Goal: Find specific fact: Find specific fact

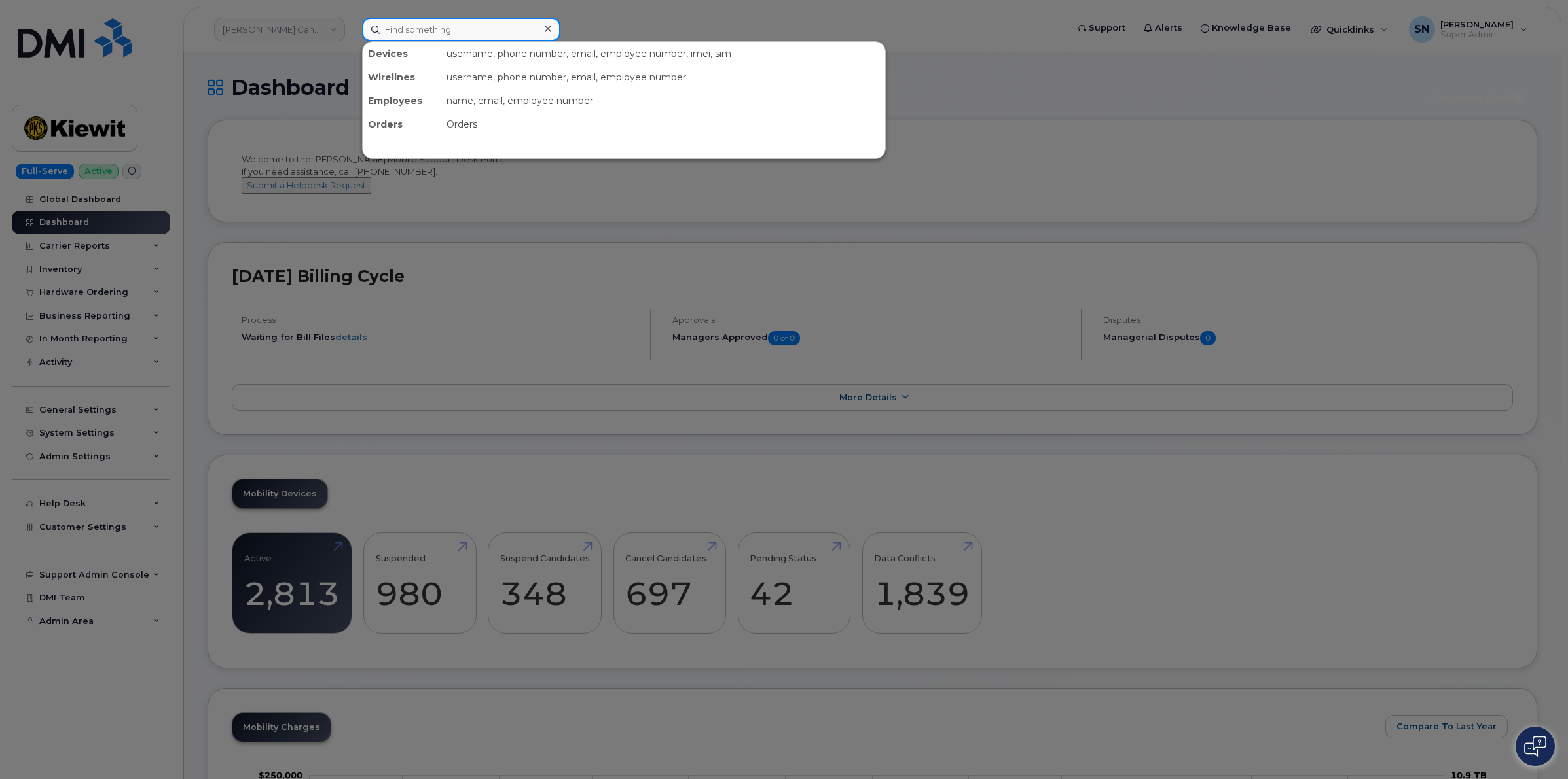
click at [473, 26] on input at bounding box center [461, 30] width 198 height 23
paste input "4038369202"
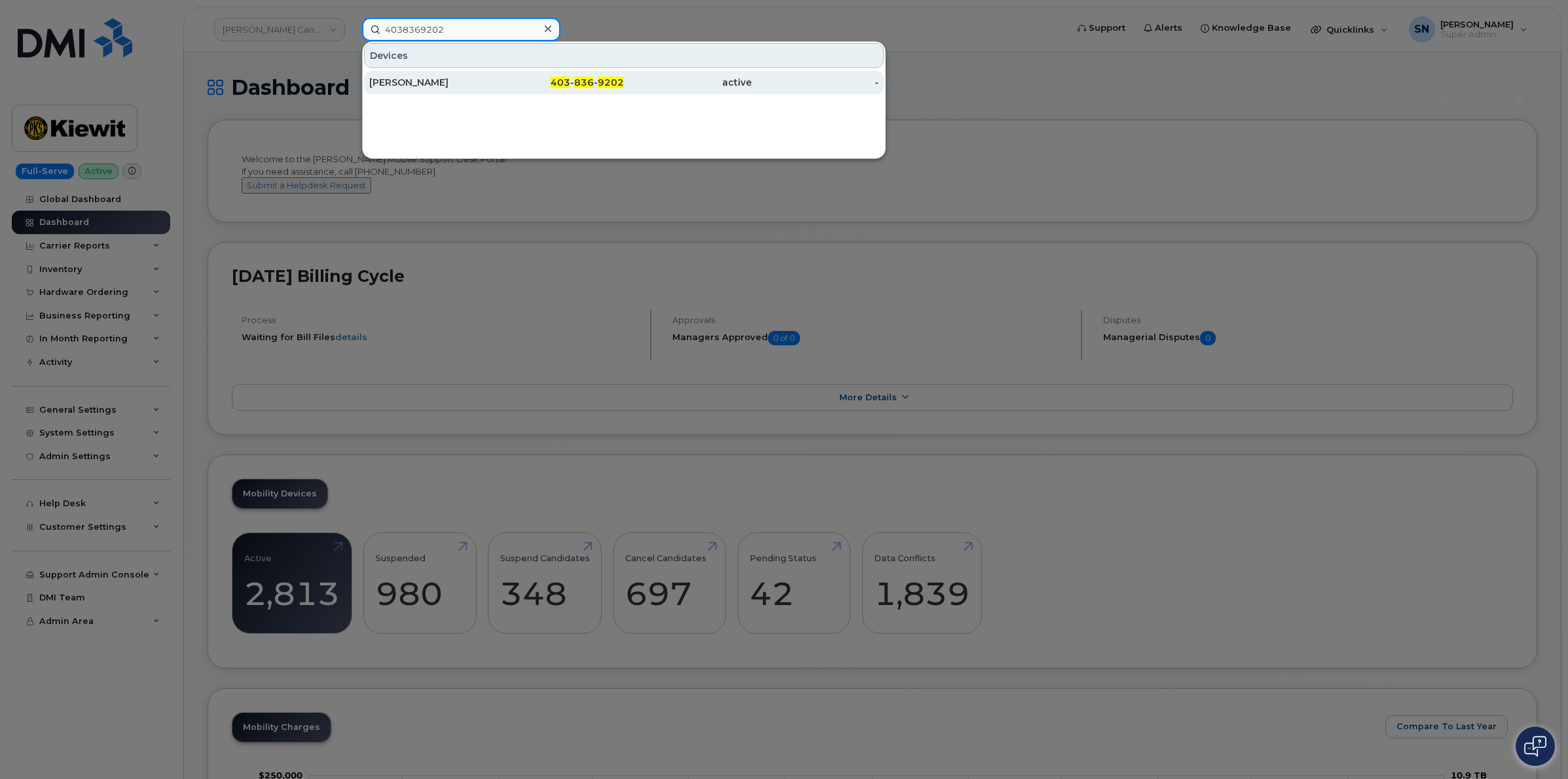
type input "4038369202"
click at [450, 77] on div "[PERSON_NAME]" at bounding box center [433, 82] width 128 height 14
